Goal: Task Accomplishment & Management: Manage account settings

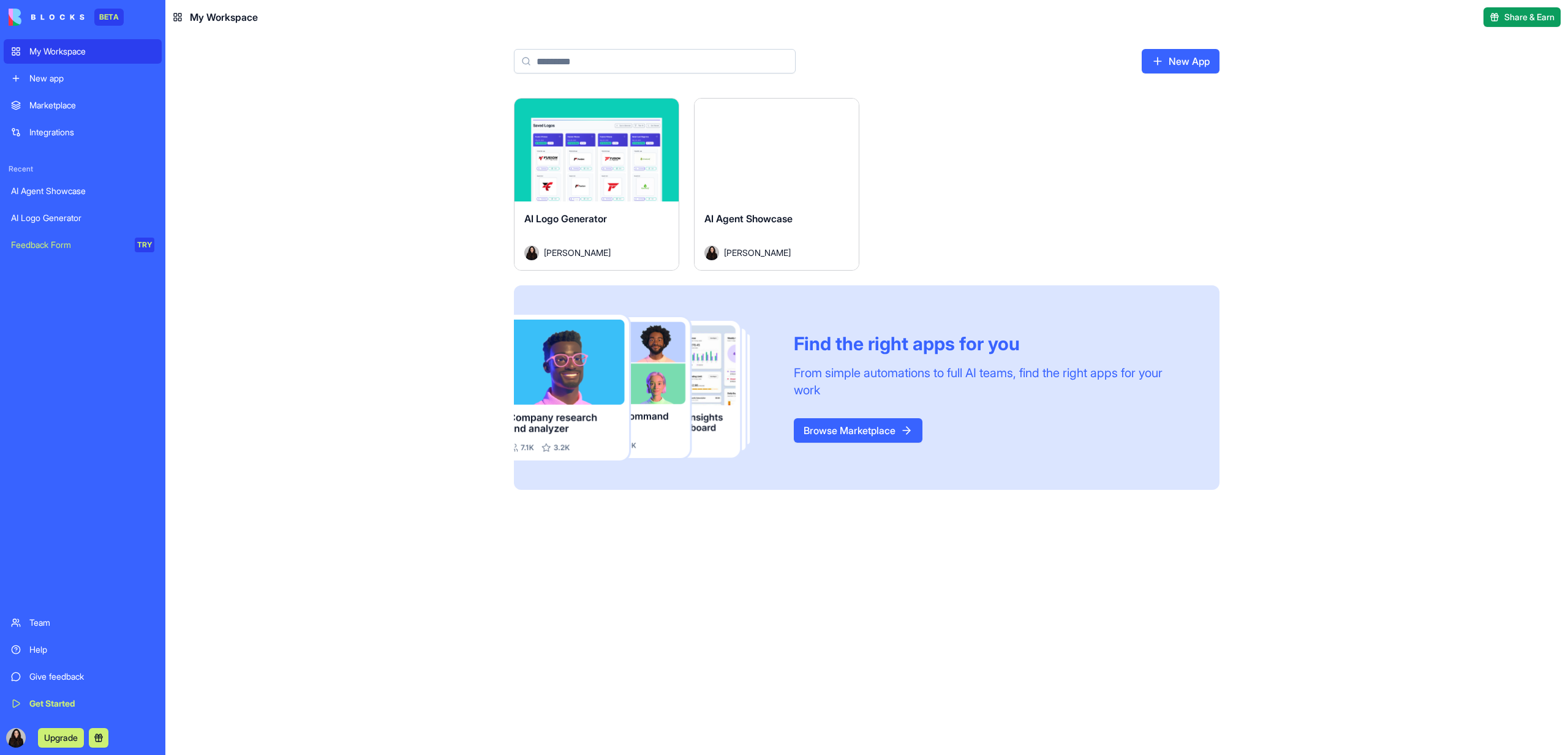
click at [806, 108] on div "Launch" at bounding box center [777, 150] width 164 height 103
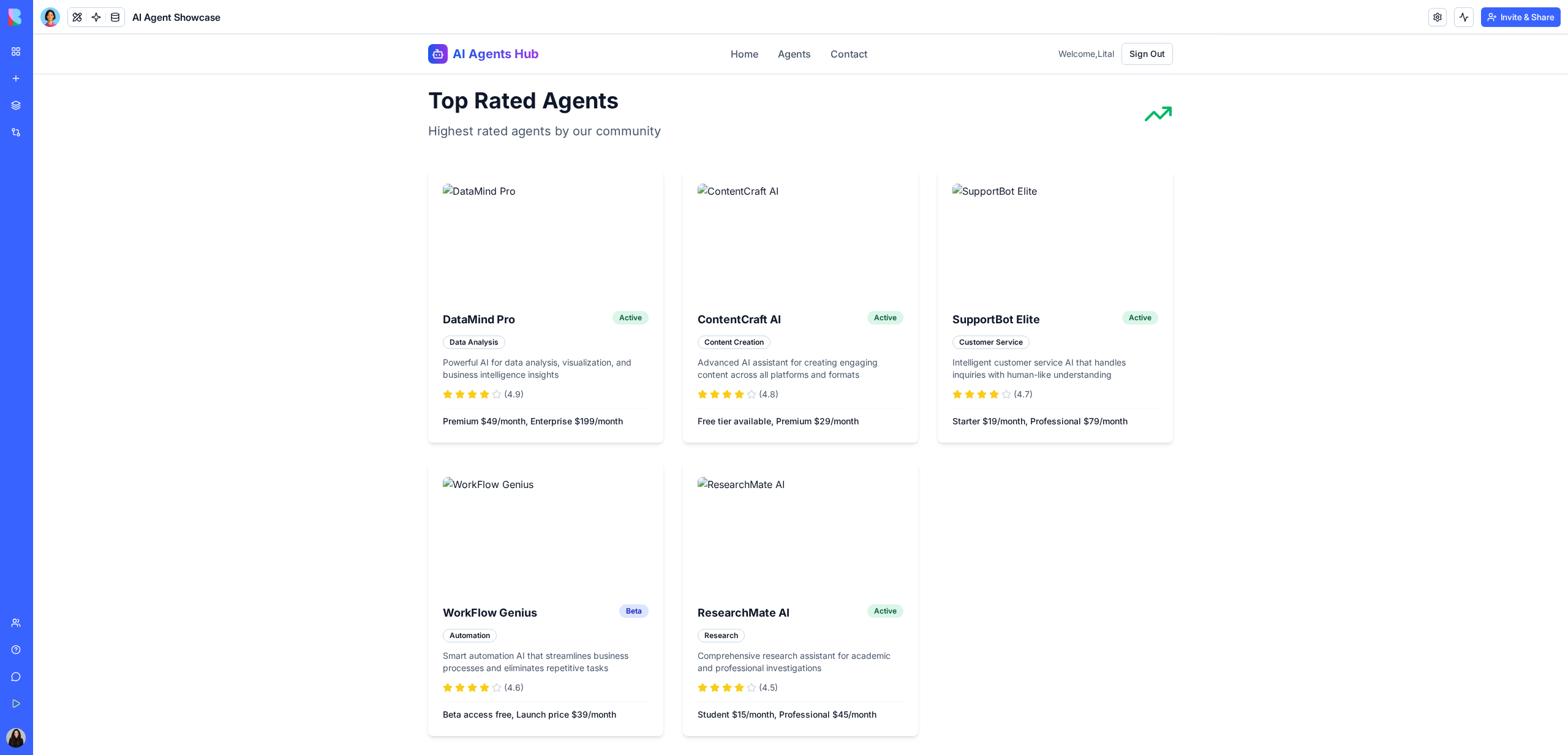
scroll to position [1077, 0]
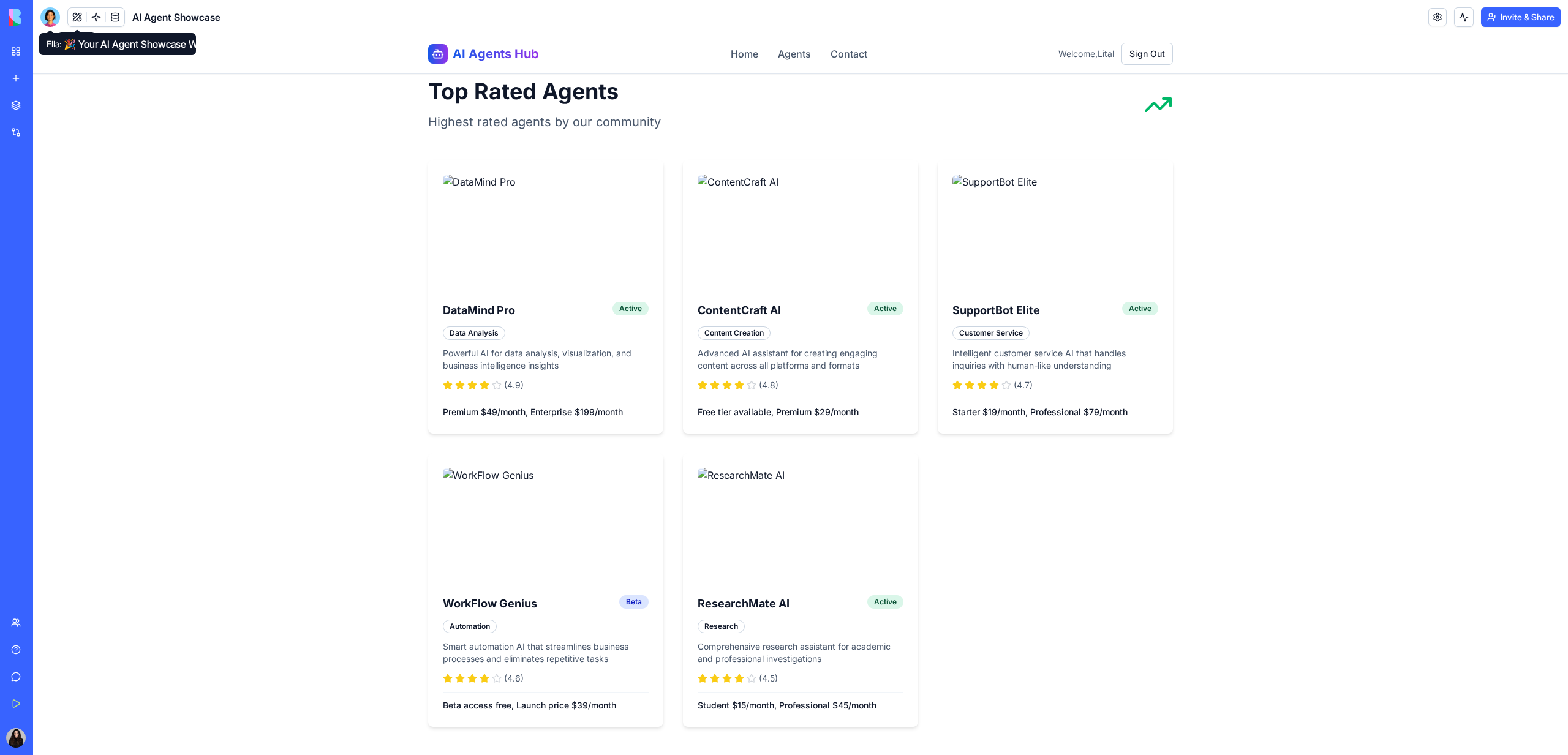
click at [52, 18] on div at bounding box center [50, 17] width 20 height 20
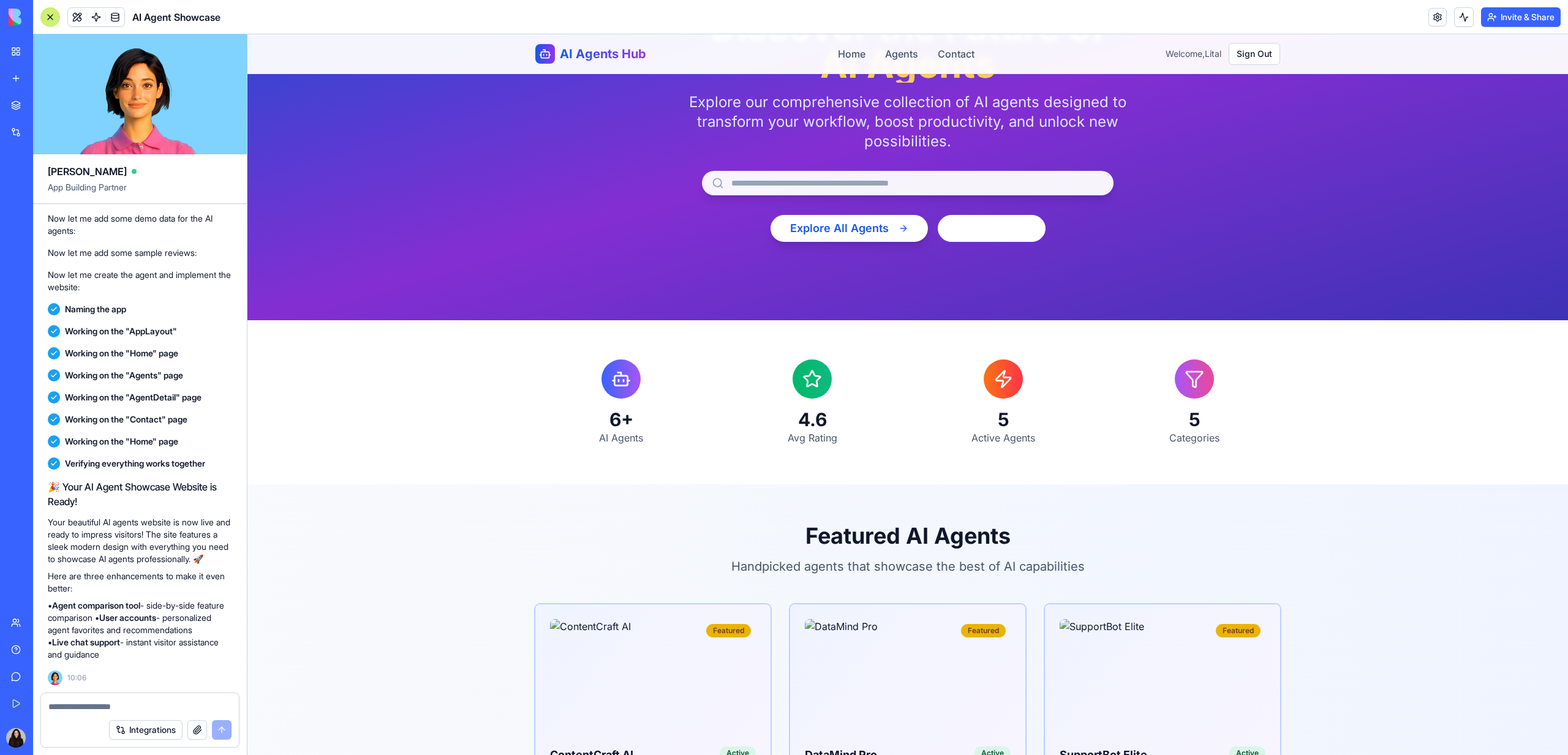
scroll to position [0, 0]
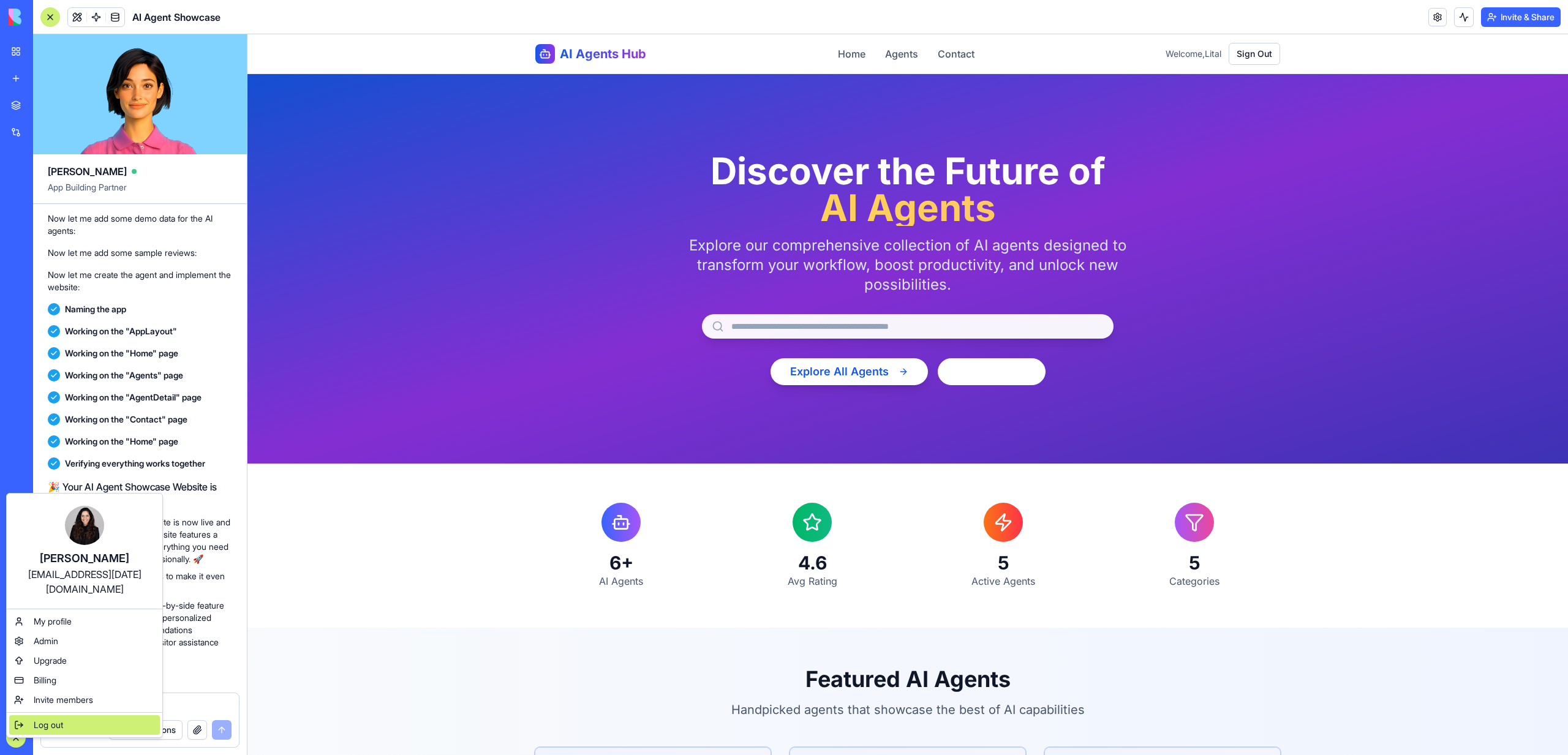
click at [43, 718] on span "Log out" at bounding box center [48, 724] width 29 height 12
